Goal: Task Accomplishment & Management: Complete application form

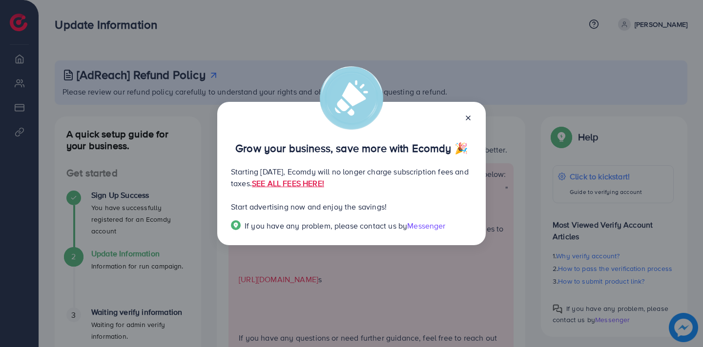
click at [466, 118] on icon at bounding box center [468, 118] width 8 height 8
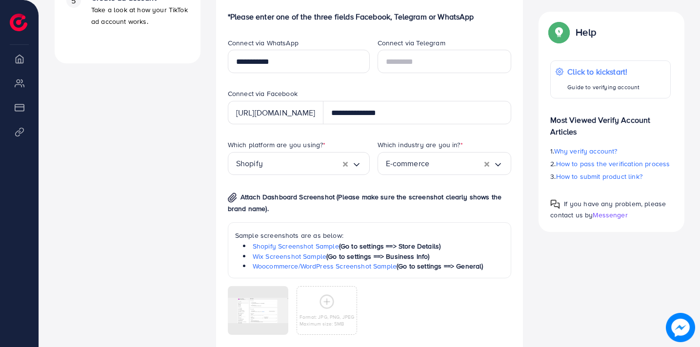
scroll to position [529, 0]
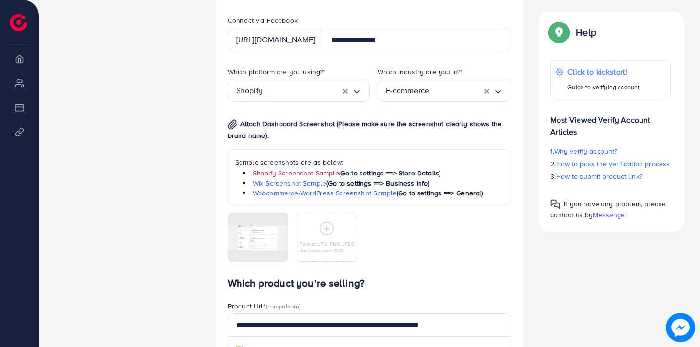
click at [297, 178] on link "Shopify Screenshot Sample" at bounding box center [296, 173] width 86 height 10
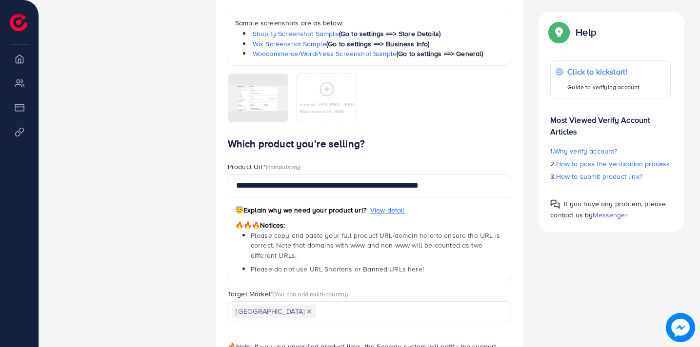
scroll to position [669, 0]
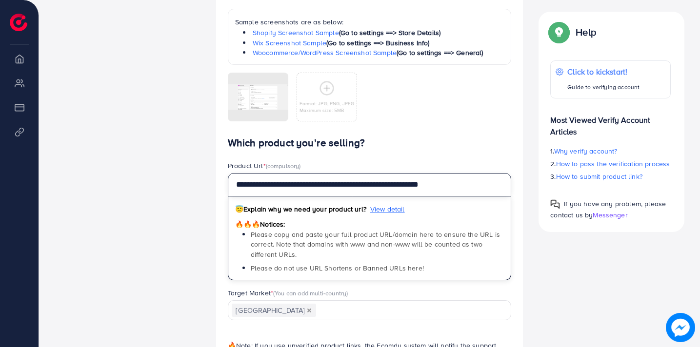
click at [460, 197] on input "**********" at bounding box center [370, 184] width 284 height 23
paste input "text"
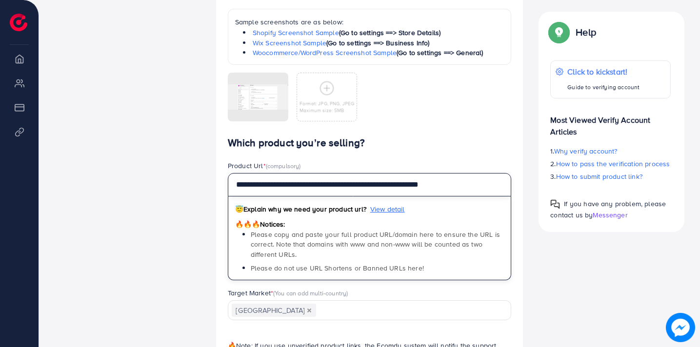
paste input "text"
click at [417, 197] on input "**********" at bounding box center [370, 184] width 284 height 23
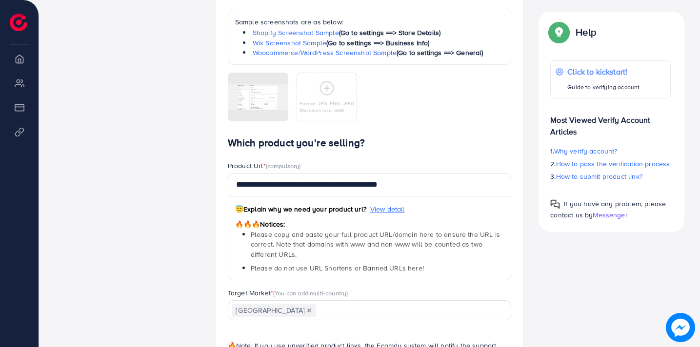
drag, startPoint x: 251, startPoint y: 222, endPoint x: 313, endPoint y: 226, distance: 62.1
click at [313, 219] on div "😇 Explain why we need your product url? View detail" at bounding box center [369, 210] width 269 height 15
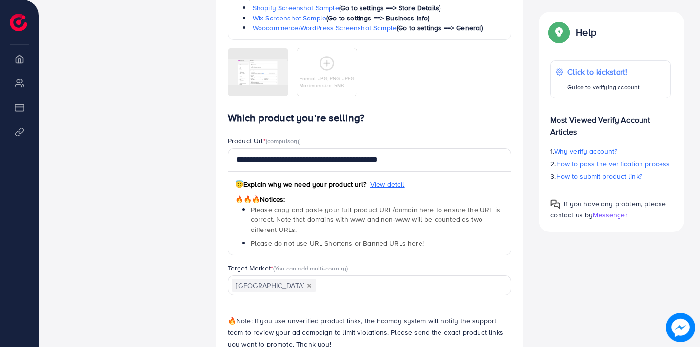
scroll to position [697, 0]
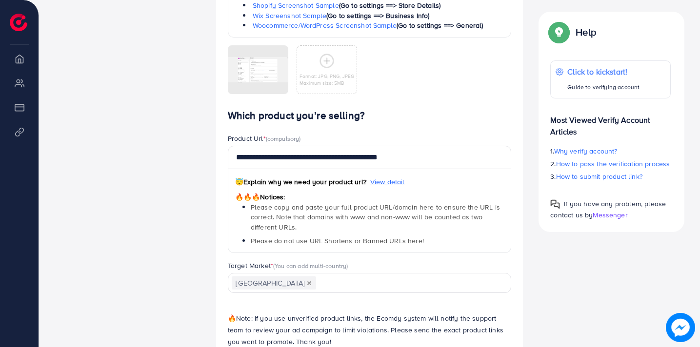
click at [255, 222] on span "Please copy and paste your full product URL/domain here to ensure the URL is co…" at bounding box center [375, 217] width 249 height 30
drag, startPoint x: 251, startPoint y: 222, endPoint x: 284, endPoint y: 222, distance: 33.7
click at [283, 222] on span "Please copy and paste your full product URL/domain here to ensure the URL is co…" at bounding box center [375, 217] width 249 height 30
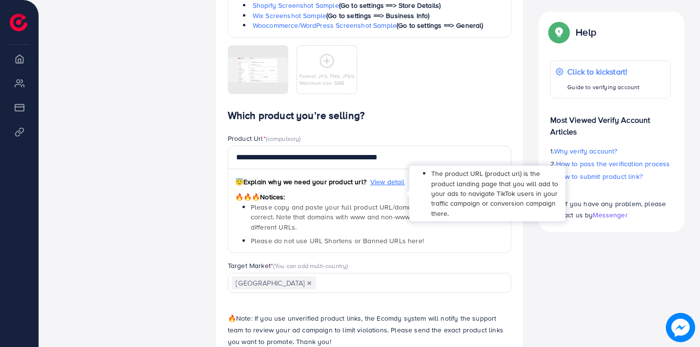
click at [386, 187] on span "View detail" at bounding box center [387, 182] width 35 height 10
drag, startPoint x: 431, startPoint y: 185, endPoint x: 513, endPoint y: 210, distance: 85.7
click at [513, 210] on li "The product URL (product url) is the product landing page that you will add to …" at bounding box center [495, 193] width 128 height 49
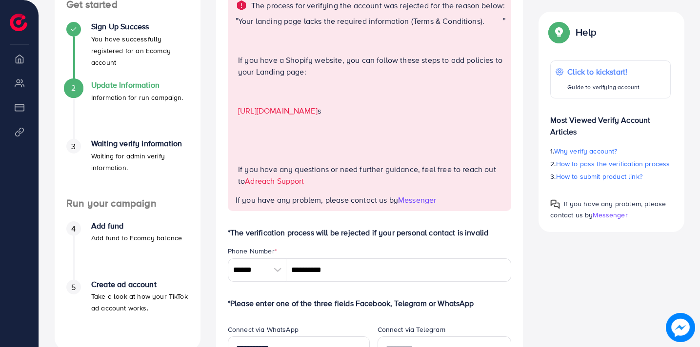
scroll to position [0, 0]
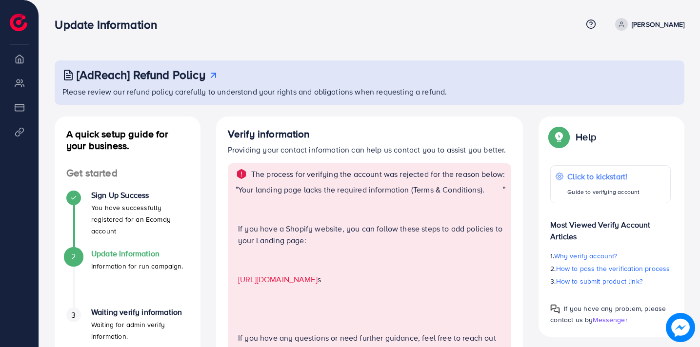
drag, startPoint x: 288, startPoint y: 184, endPoint x: 382, endPoint y: 188, distance: 93.7
click at [382, 180] on p "The process for verifying the account was rejected for the reason below:" at bounding box center [378, 174] width 254 height 12
click at [385, 193] on div "The process for verifying the account was rejected for the reason below: " Your…" at bounding box center [370, 271] width 284 height 216
drag, startPoint x: 256, startPoint y: 206, endPoint x: 361, endPoint y: 201, distance: 105.1
click at [361, 196] on p "Your landing page lacks the required information (Terms & Conditions)." at bounding box center [370, 190] width 265 height 12
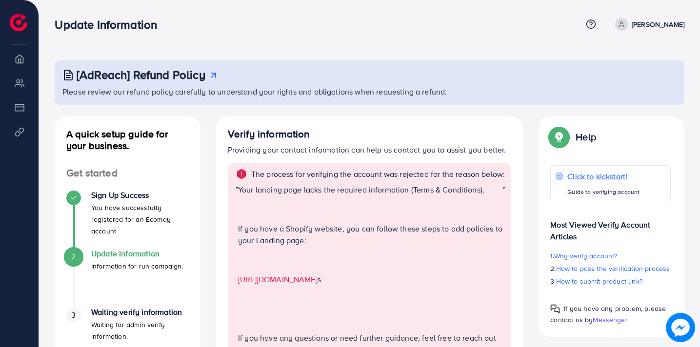
click at [361, 196] on p "Your landing page lacks the required information (Terms & Conditions)." at bounding box center [370, 190] width 265 height 12
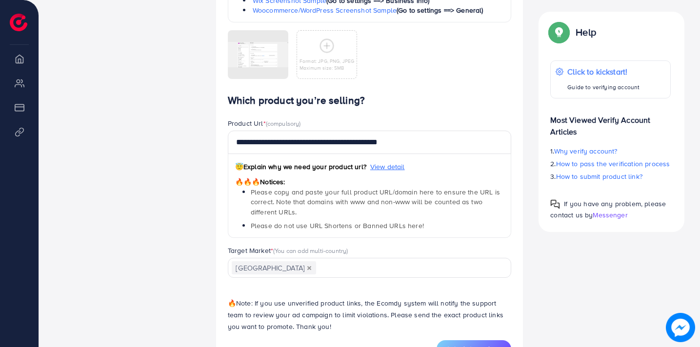
scroll to position [762, 0]
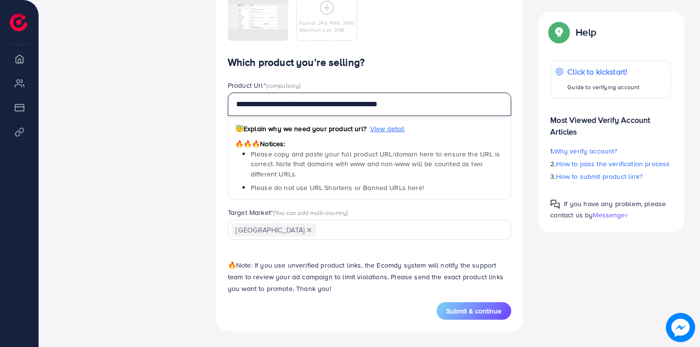
click at [381, 107] on input "**********" at bounding box center [370, 104] width 284 height 23
click at [484, 307] on span "Submit & continue" at bounding box center [473, 311] width 55 height 10
type input "**********"
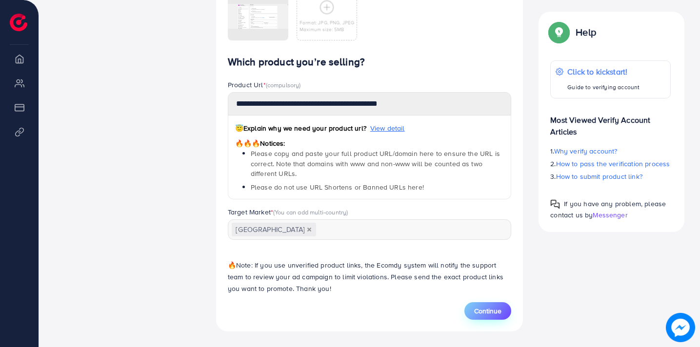
scroll to position [0, 0]
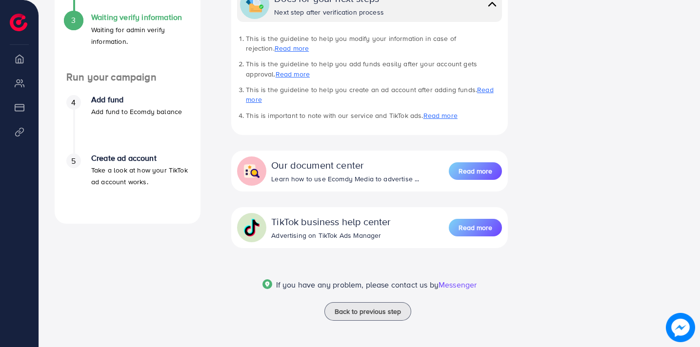
scroll to position [296, 0]
click at [560, 203] on div "A quick setup guide for your business. Get started Sign Up Success You have suc…" at bounding box center [369, 75] width 645 height 511
